Goal: Task Accomplishment & Management: Use online tool/utility

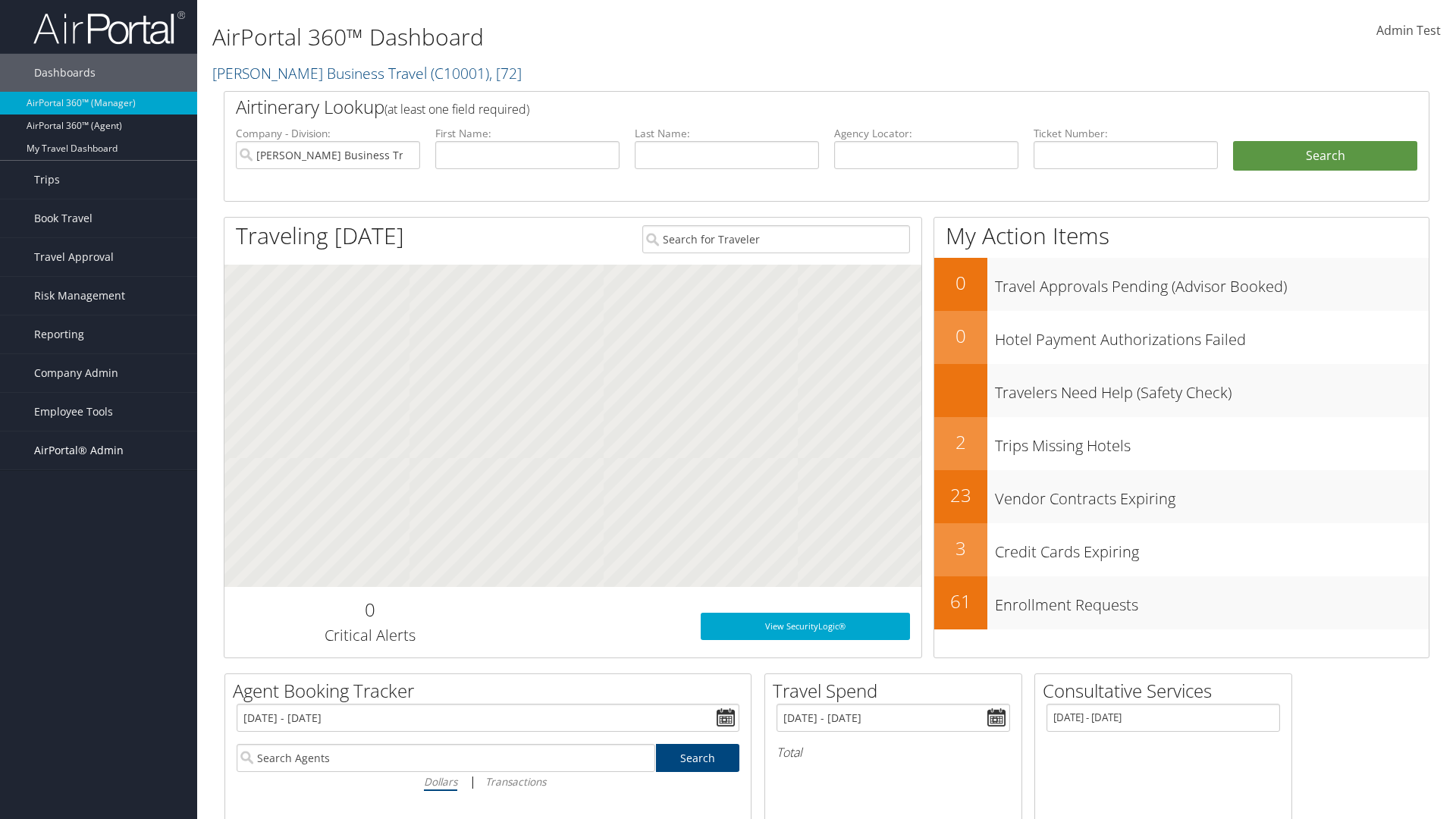
click at [99, 450] on span "AirPortal® Admin" at bounding box center [79, 450] width 89 height 38
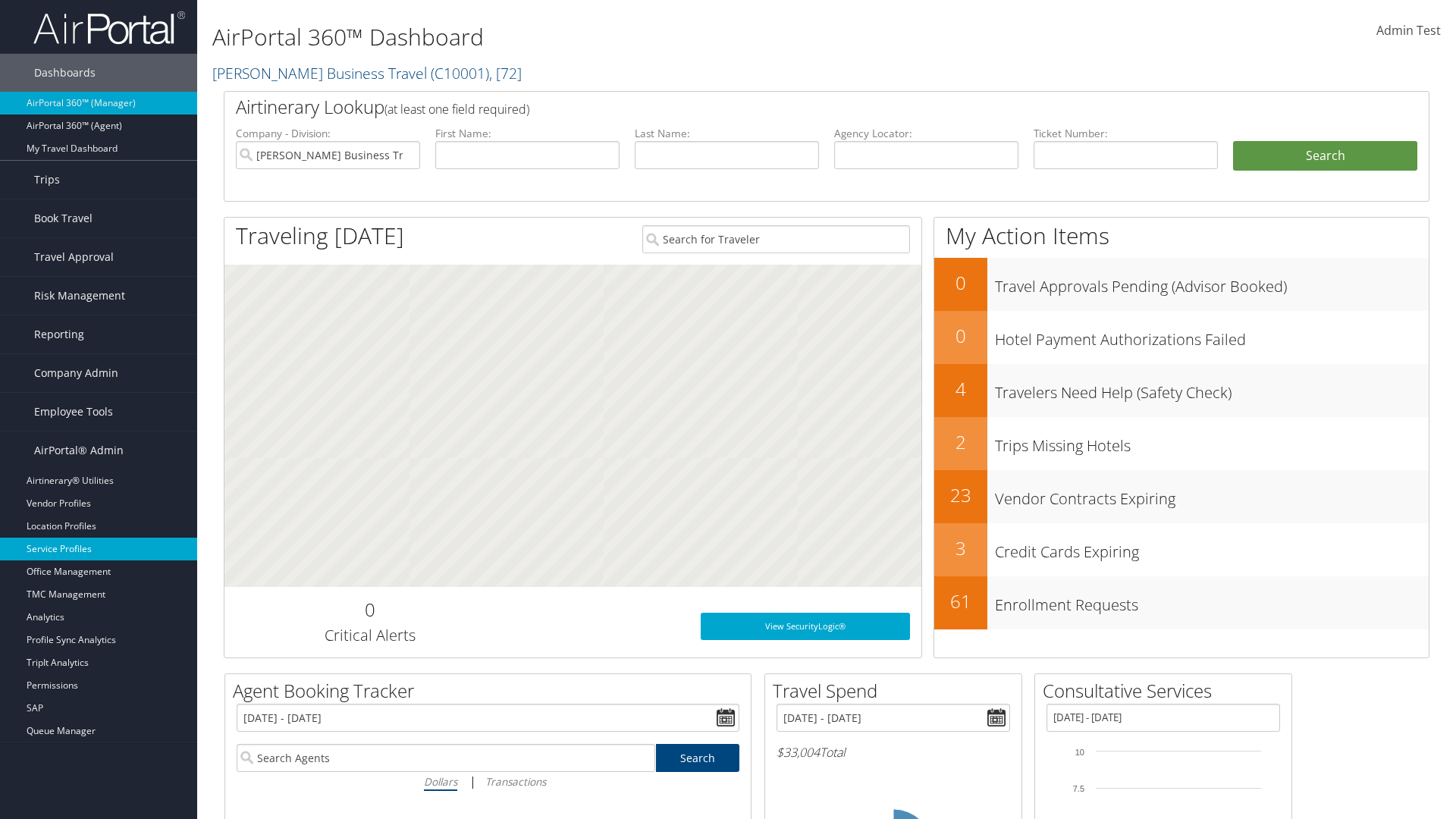
click at [99, 549] on link "Service Profiles" at bounding box center [98, 549] width 197 height 23
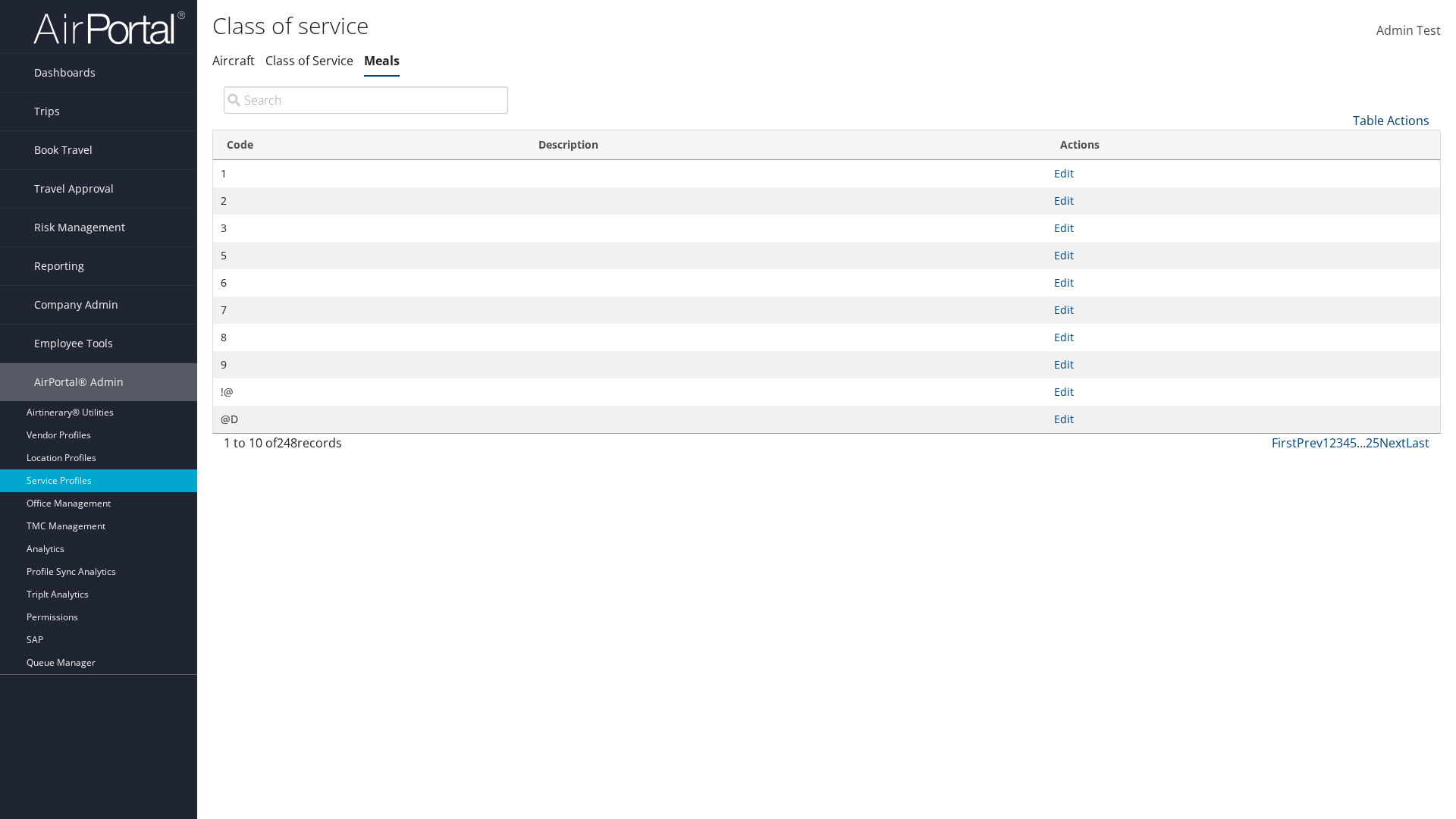
click at [1391, 120] on link "Table Actions" at bounding box center [1391, 120] width 77 height 16
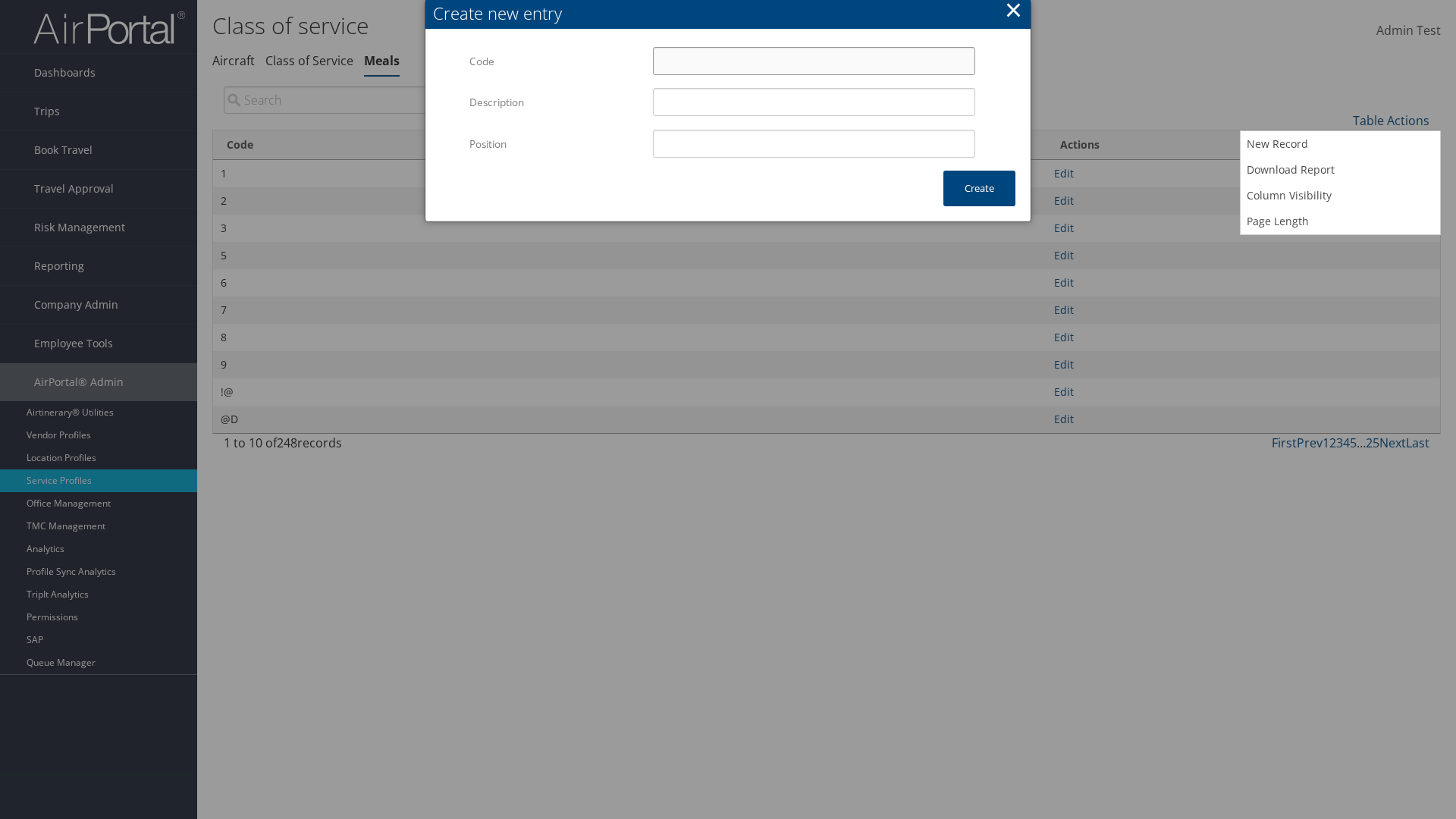
click at [814, 60] on input "Code" at bounding box center [814, 61] width 322 height 28
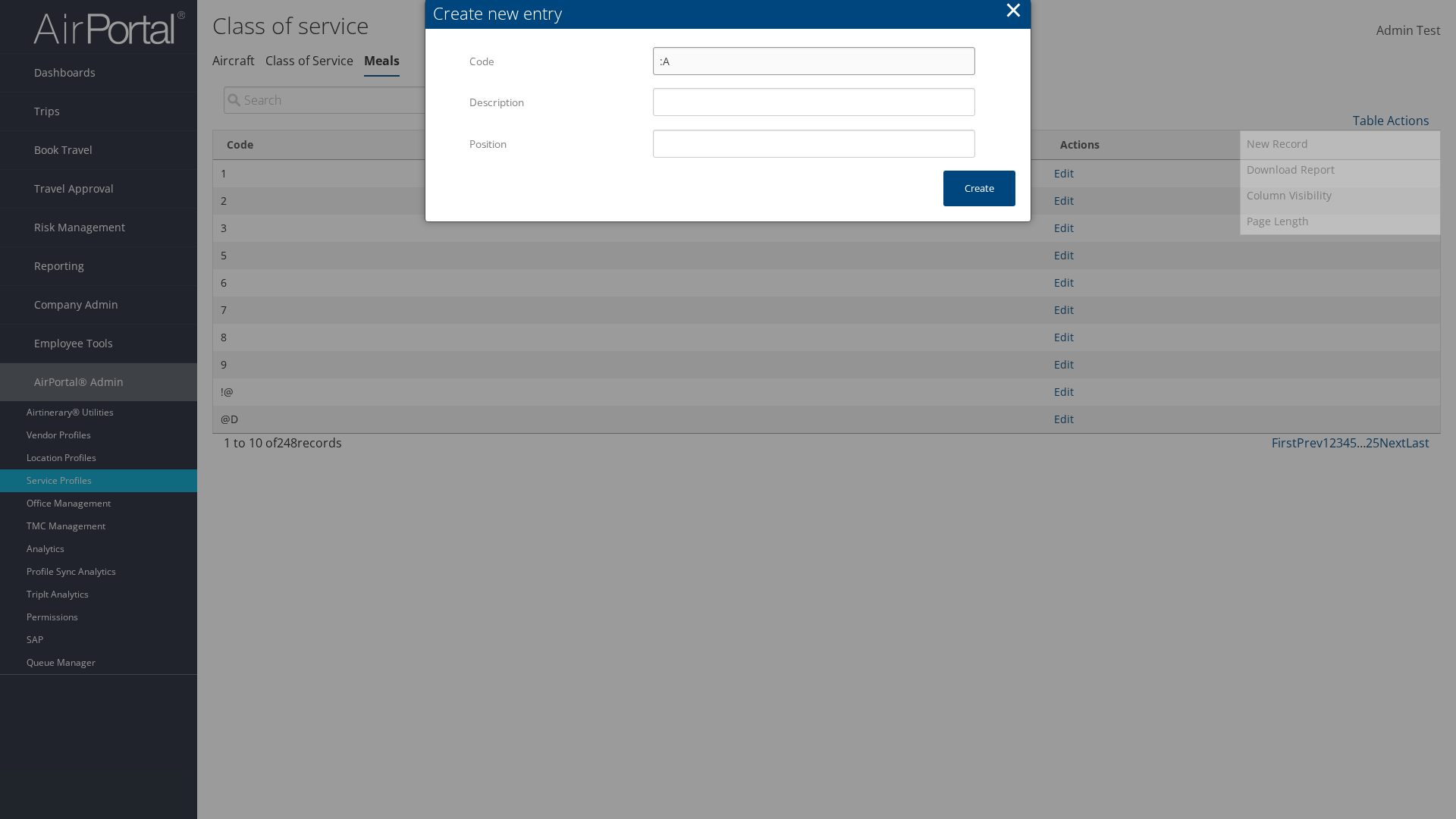
type input ":A"
click at [814, 144] on input "Position" at bounding box center [814, 144] width 322 height 28
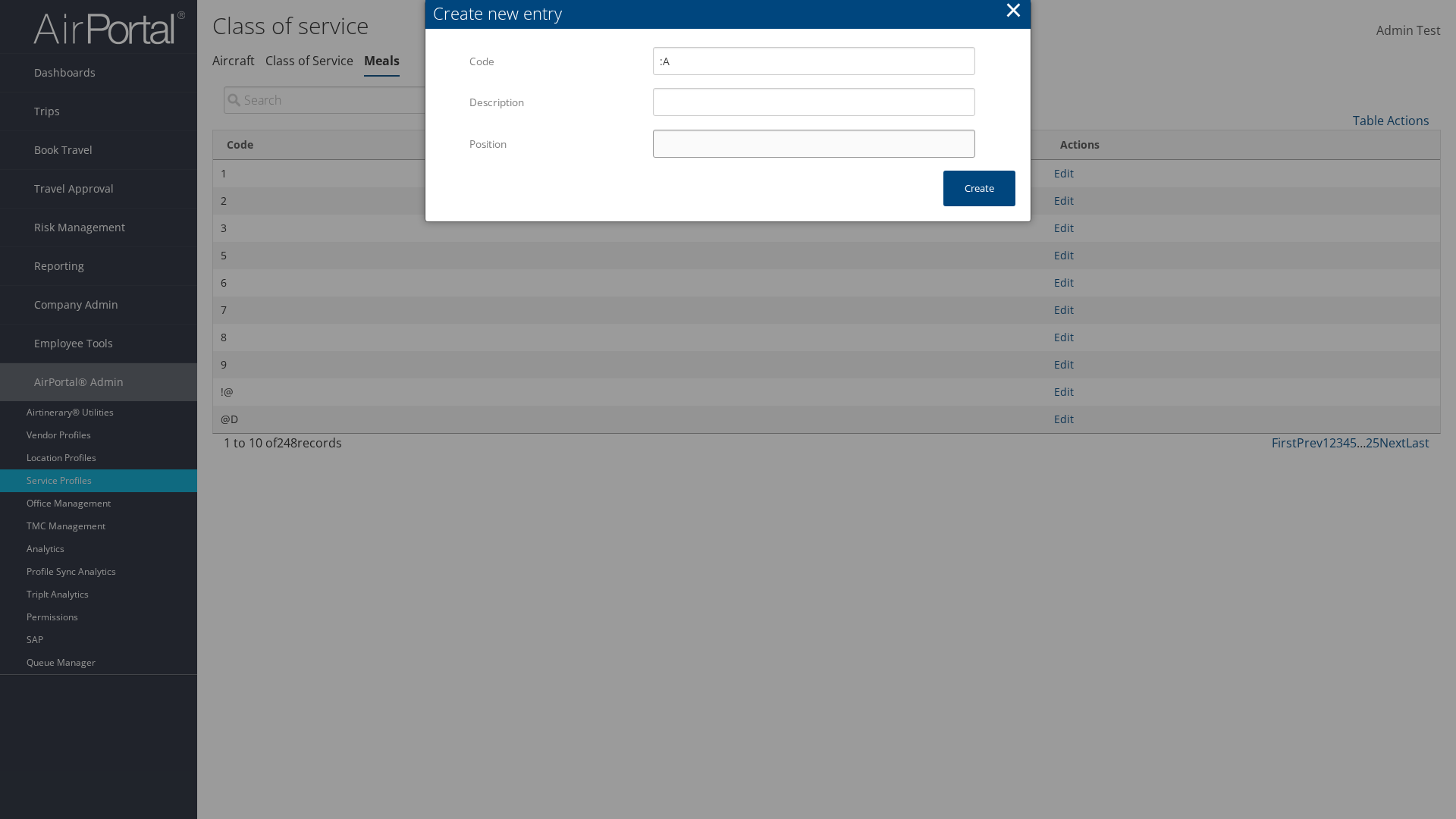
type input "12"
type input ":A"
type input "12"
click at [979, 188] on button "Create" at bounding box center [979, 188] width 72 height 35
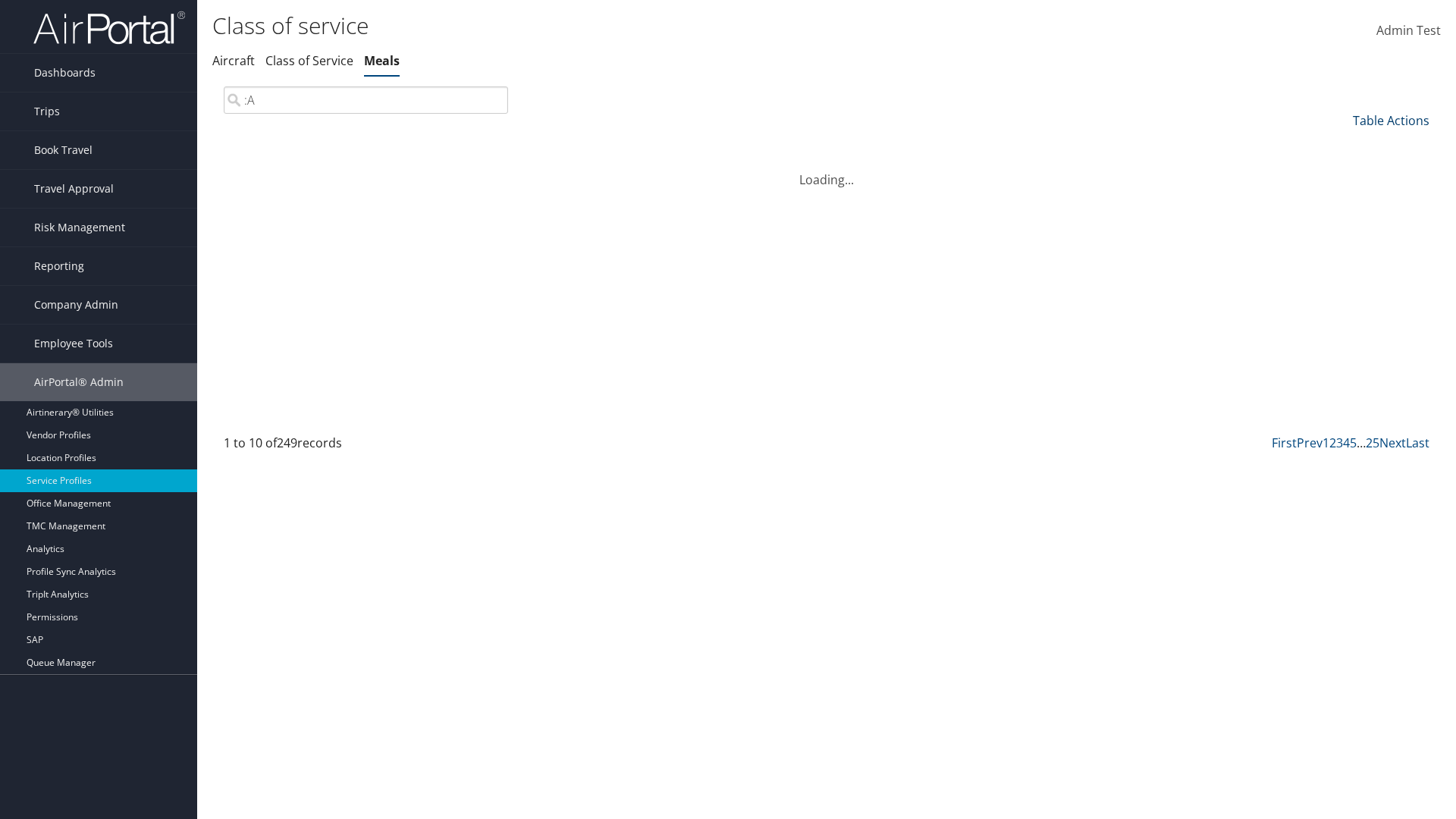
type input ":A"
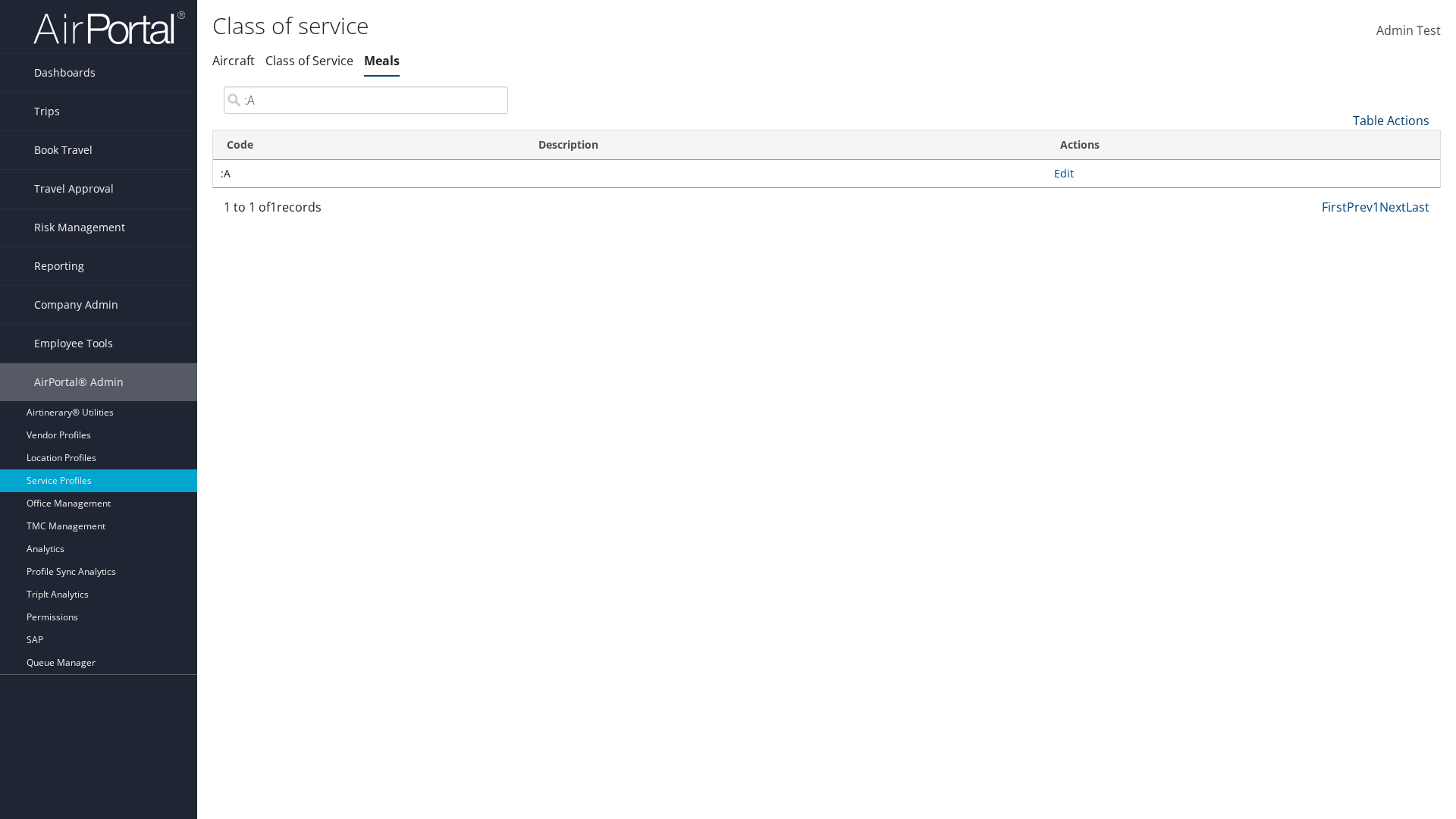
click at [1391, 120] on link "Table Actions" at bounding box center [1391, 120] width 77 height 16
click at [1340, 145] on link "Code" at bounding box center [1340, 145] width 199 height 26
click at [1340, 171] on link "Description" at bounding box center [1340, 171] width 199 height 26
click at [728, 410] on div at bounding box center [728, 410] width 1456 height 819
click at [1391, 120] on link "Table Actions" at bounding box center [1391, 120] width 77 height 16
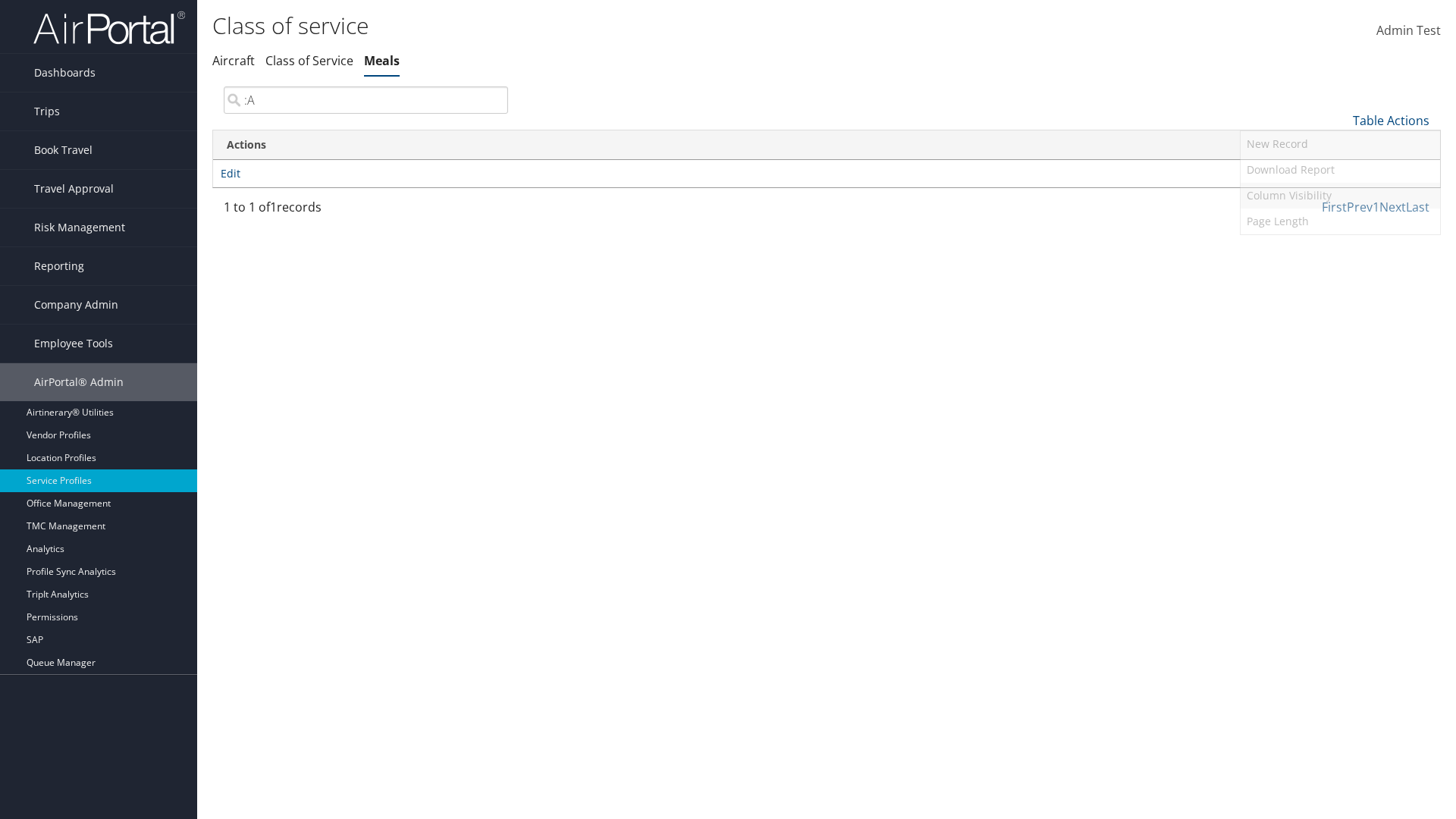
click at [1340, 195] on link "Column Visibility" at bounding box center [1340, 195] width 199 height 26
click at [1340, 145] on link "Code" at bounding box center [1340, 145] width 199 height 26
click at [1340, 171] on link "Description" at bounding box center [1340, 171] width 199 height 26
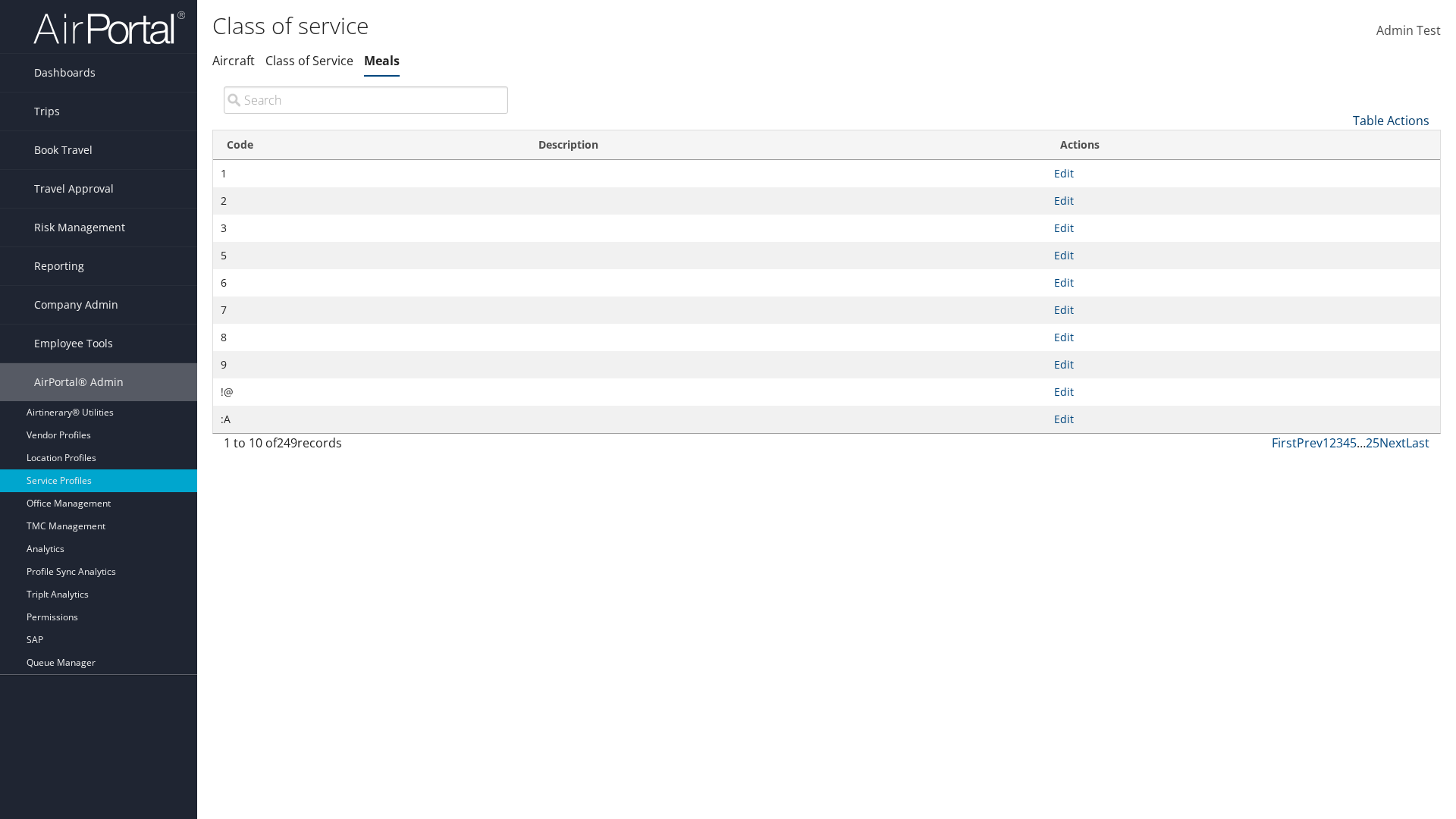
click at [1391, 120] on link "Table Actions" at bounding box center [1391, 120] width 77 height 16
click at [1340, 169] on link "Download Report" at bounding box center [1340, 169] width 199 height 26
